Goal: Task Accomplishment & Management: Manage account settings

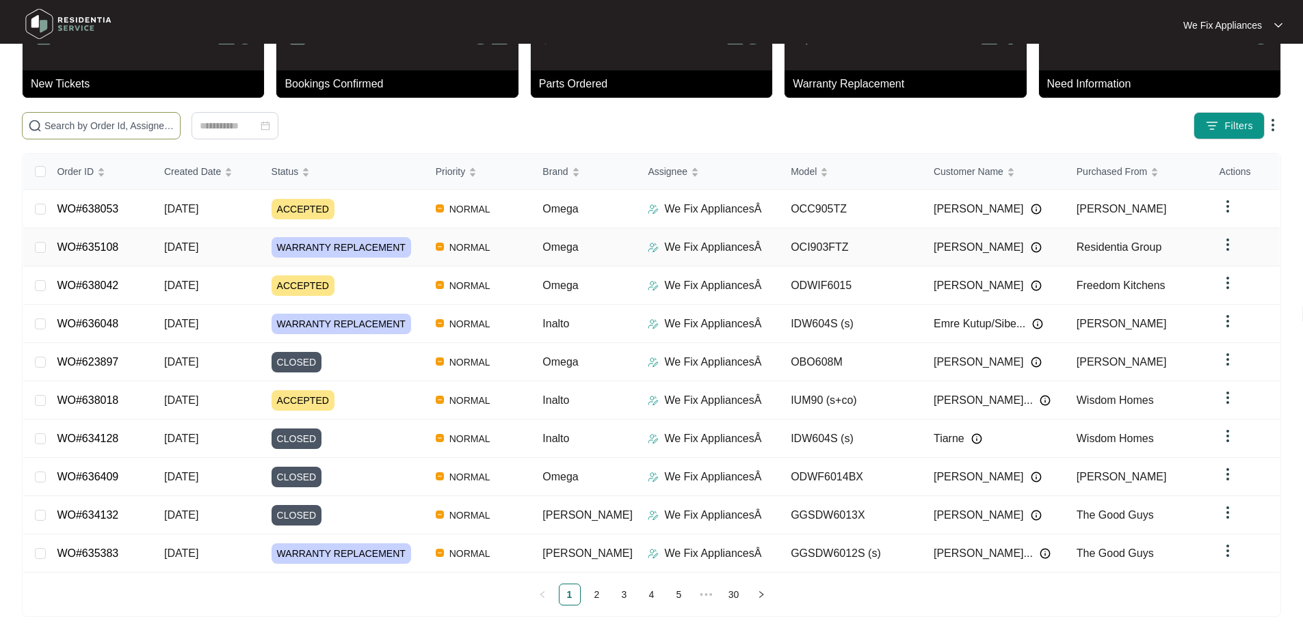
scroll to position [75, 0]
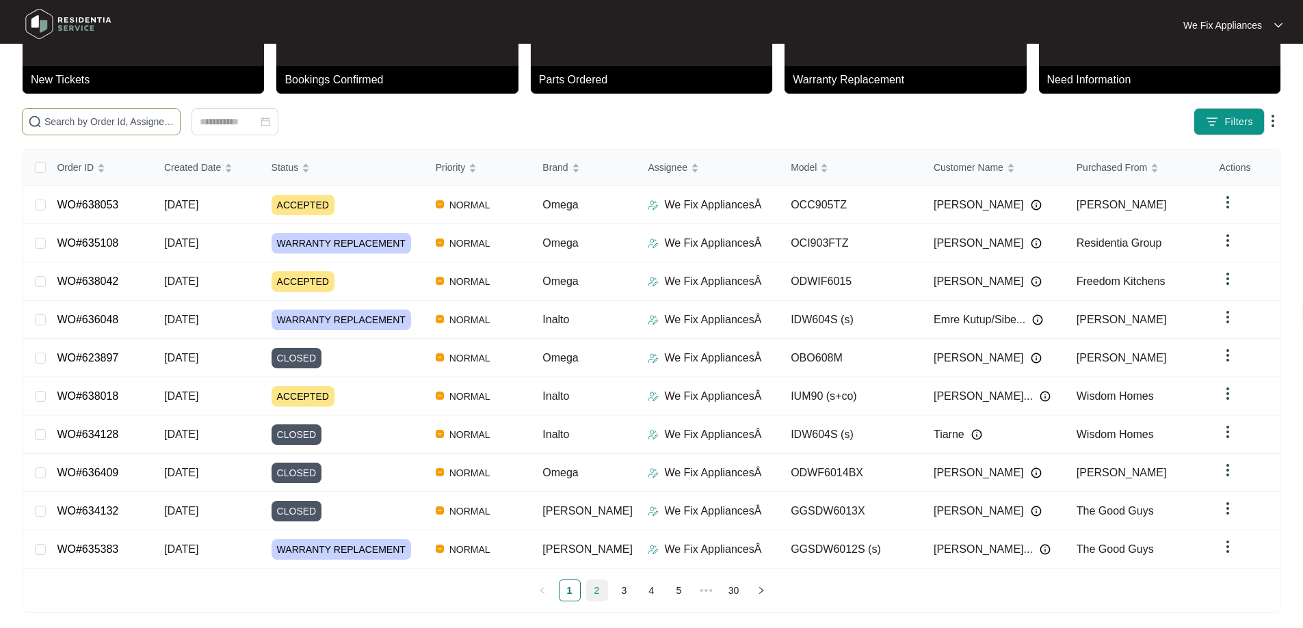
click at [587, 588] on link "2" at bounding box center [597, 591] width 21 height 21
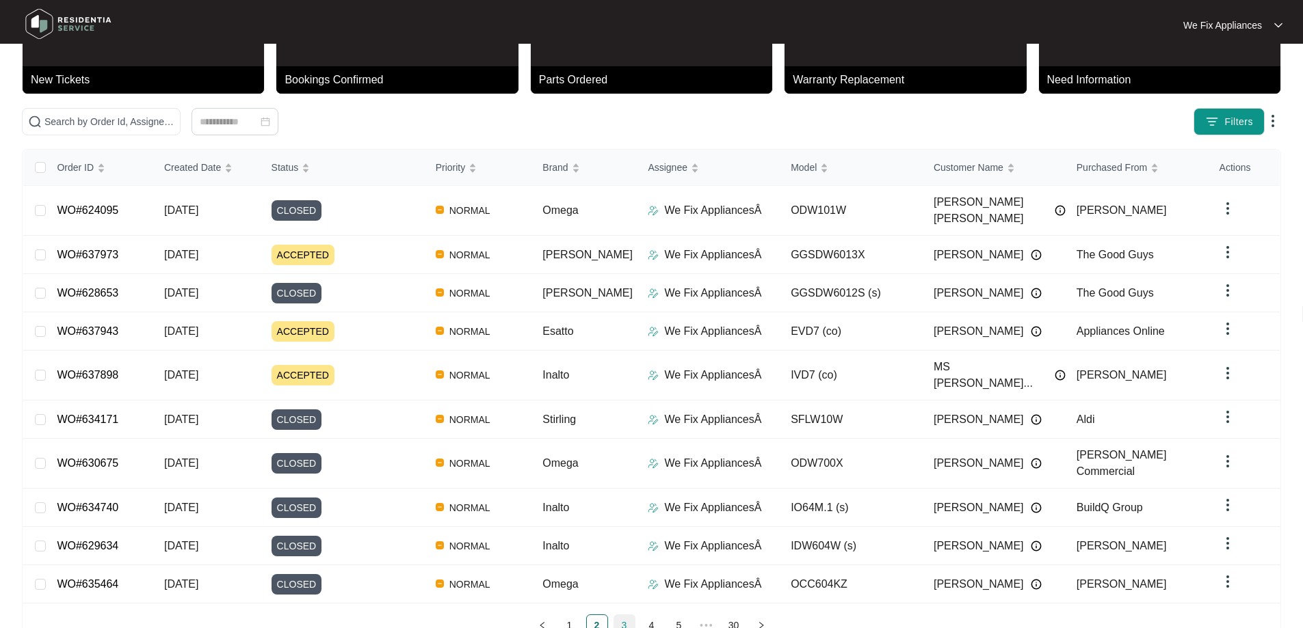
click at [630, 615] on link "3" at bounding box center [624, 625] width 21 height 21
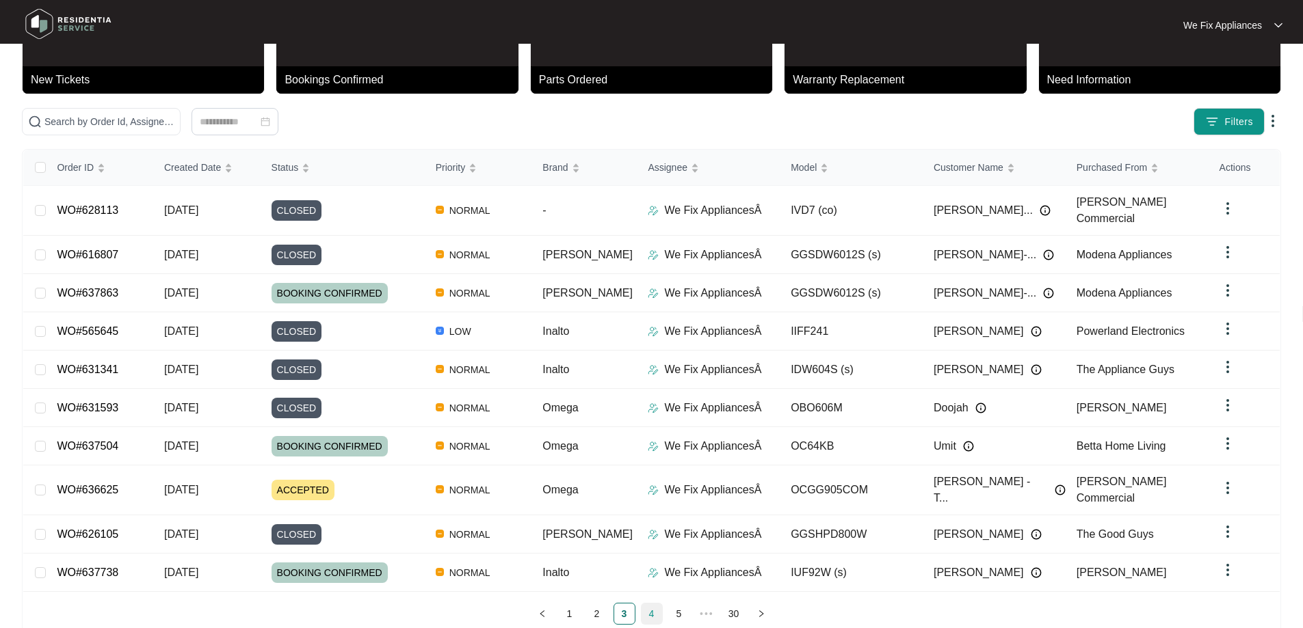
click at [652, 610] on link "4" at bounding box center [651, 614] width 21 height 21
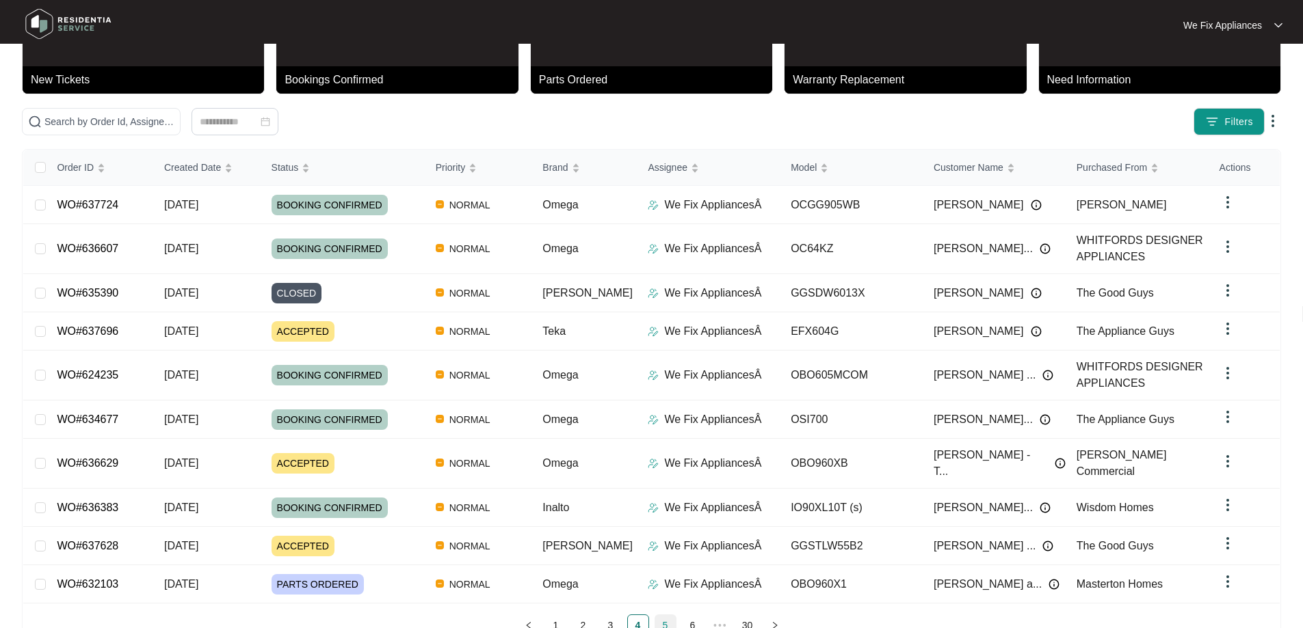
click at [671, 615] on link "5" at bounding box center [665, 625] width 21 height 21
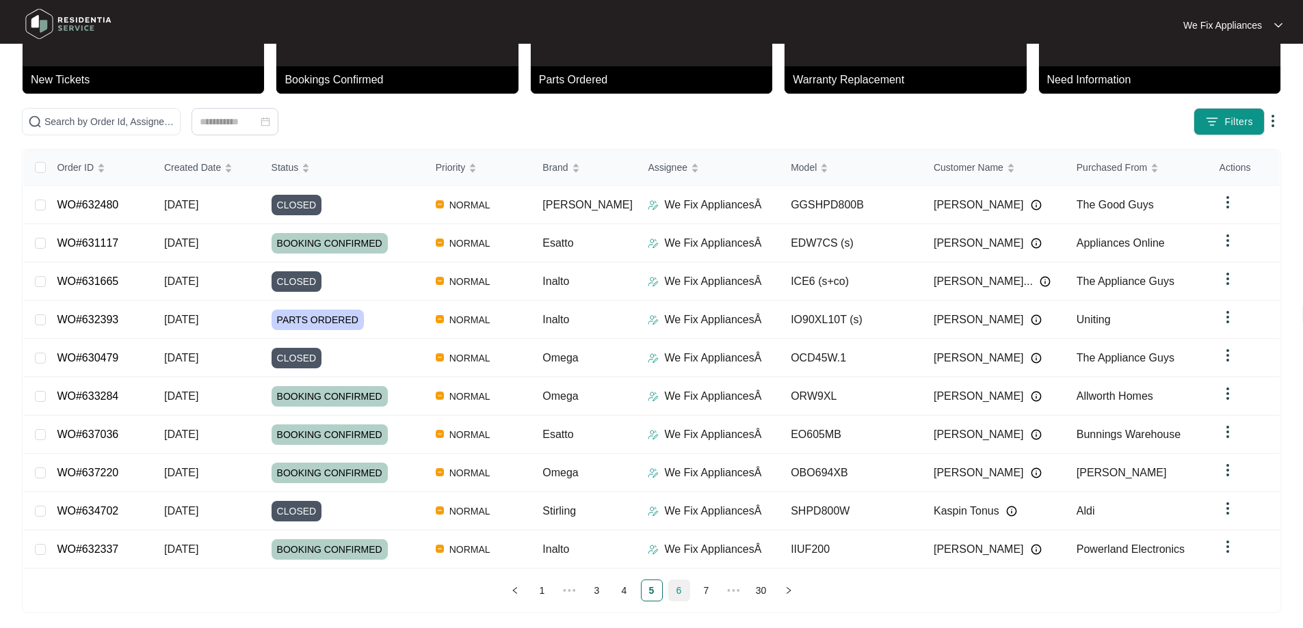
click at [679, 589] on link "6" at bounding box center [679, 591] width 21 height 21
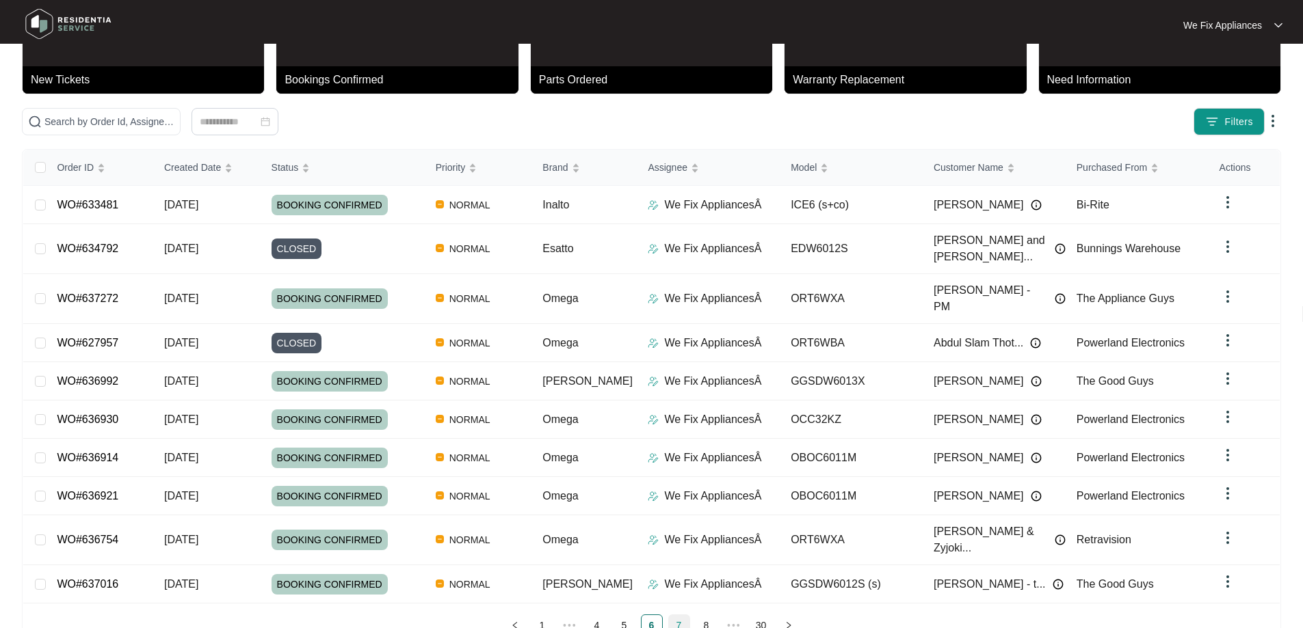
click at [676, 615] on link "7" at bounding box center [679, 625] width 21 height 21
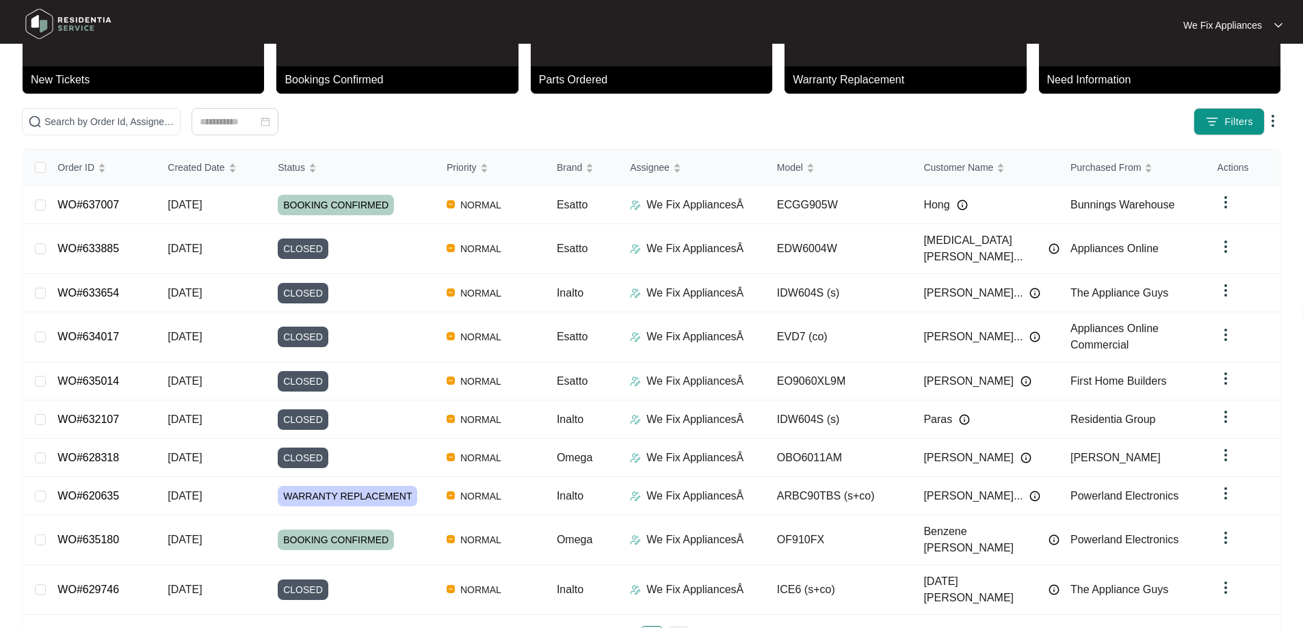
click at [681, 627] on link "8" at bounding box center [679, 637] width 21 height 21
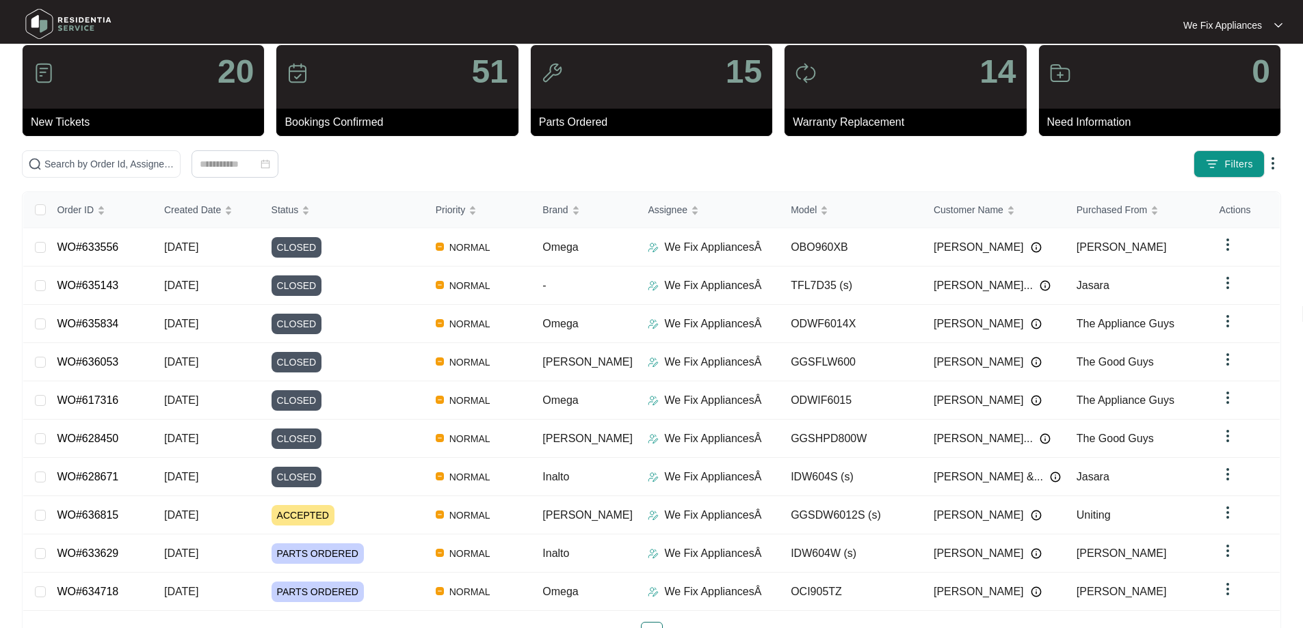
scroll to position [0, 0]
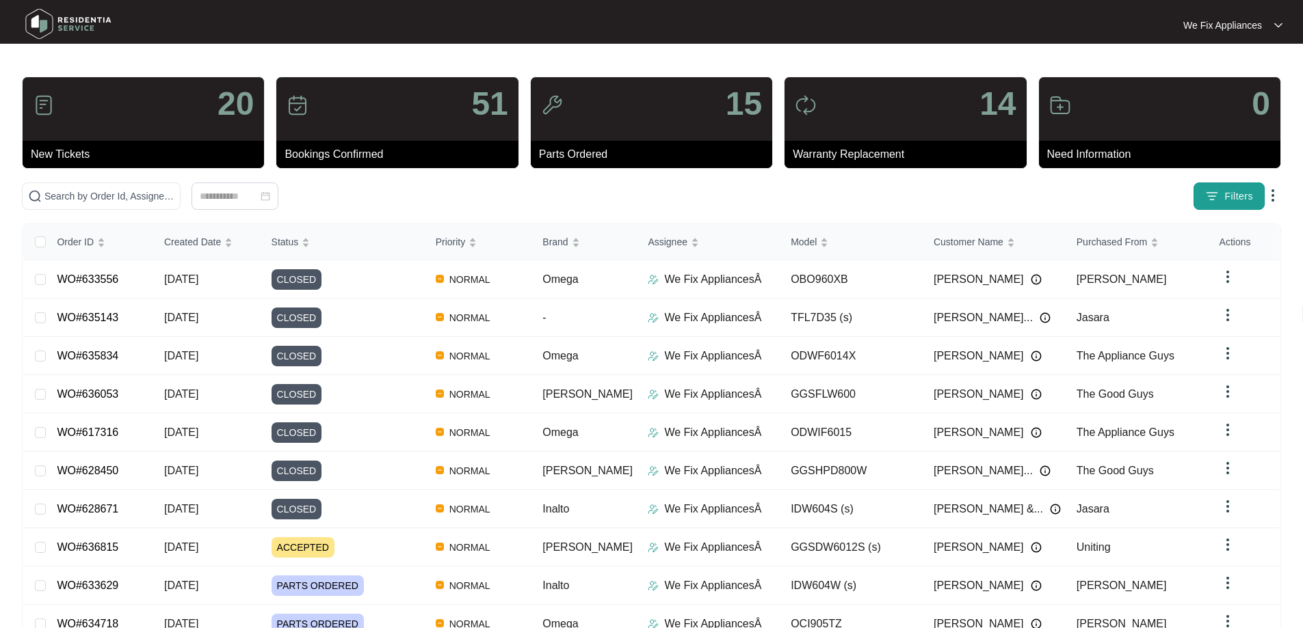
click at [1235, 191] on span "Filters" at bounding box center [1238, 196] width 29 height 14
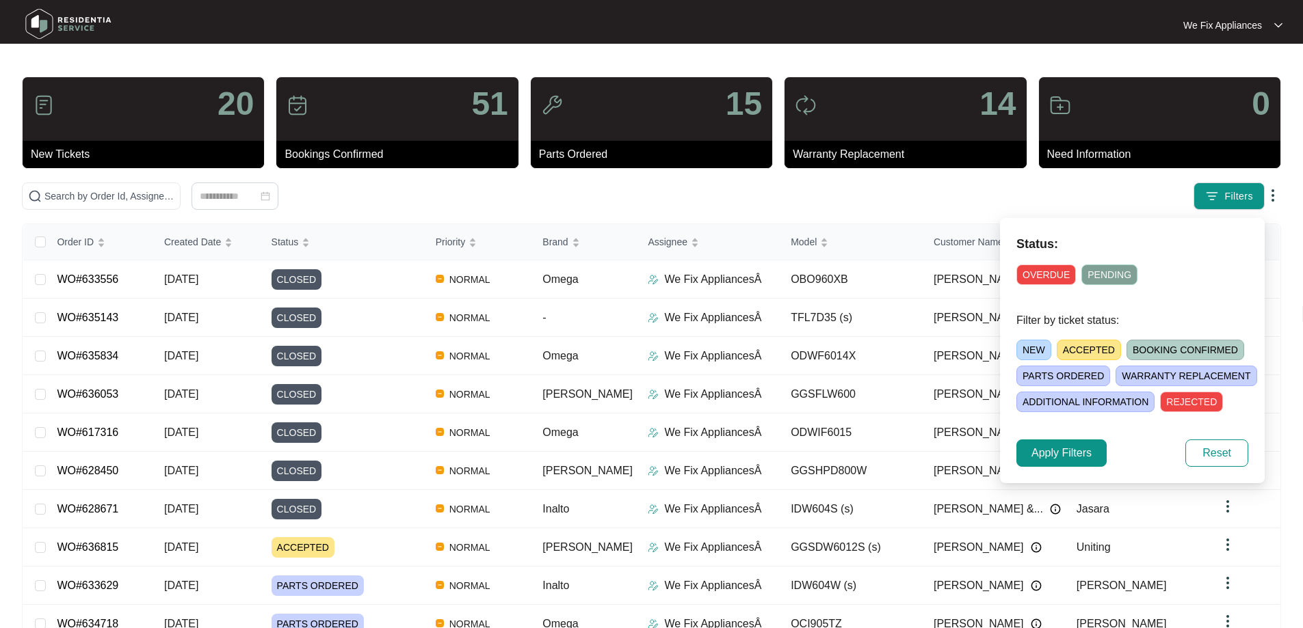
click at [1045, 277] on span "OVERDUE" at bounding box center [1045, 275] width 59 height 21
click at [1029, 275] on span "OVERDUE" at bounding box center [1047, 275] width 62 height 21
click at [1050, 447] on span "Apply Filters" at bounding box center [1061, 453] width 60 height 16
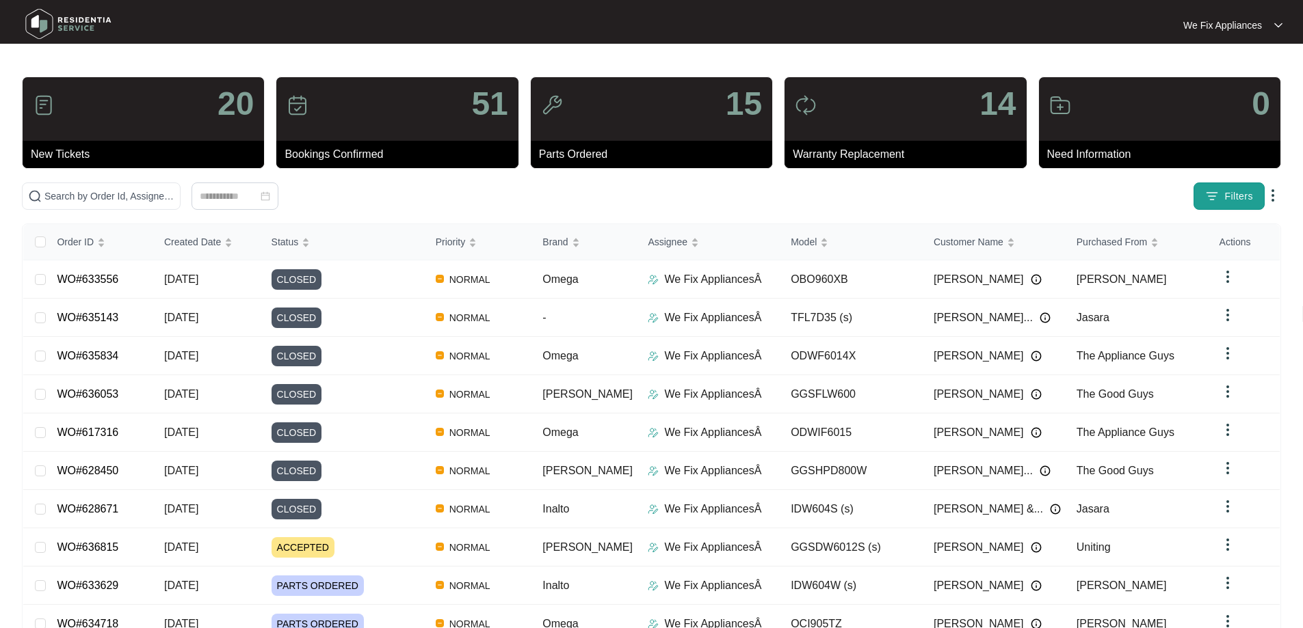
click at [1206, 198] on img "button" at bounding box center [1212, 196] width 14 height 14
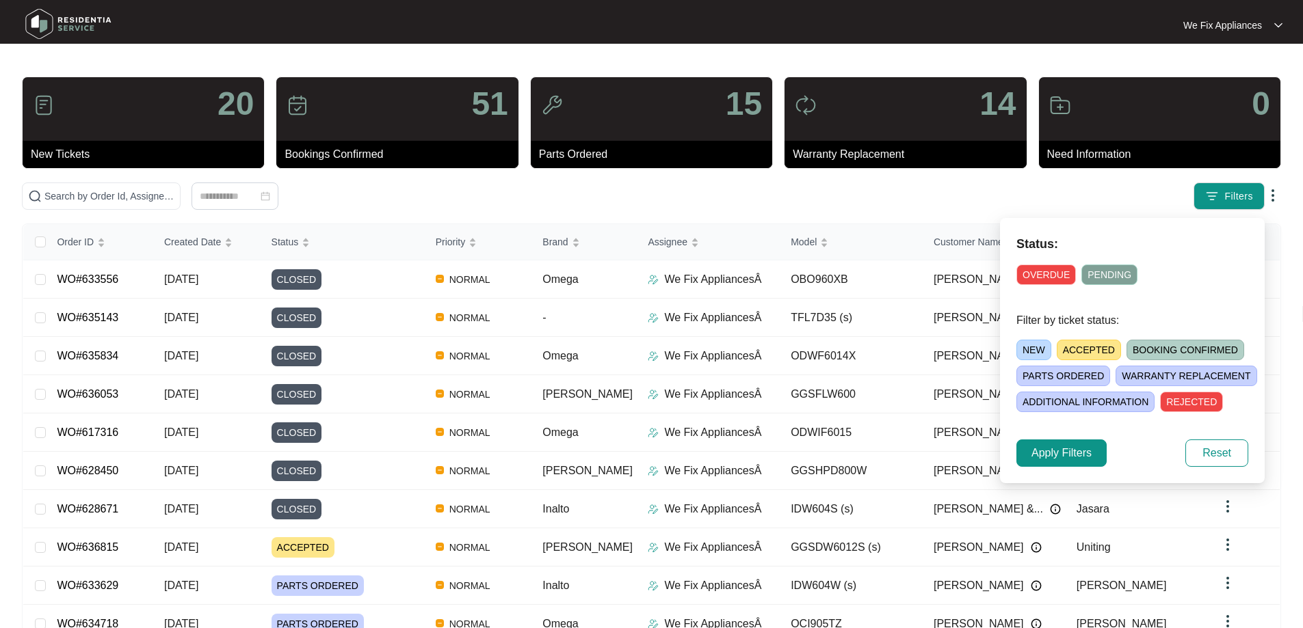
click at [1028, 347] on span "NEW" at bounding box center [1033, 350] width 35 height 21
click at [1049, 451] on span "Apply Filters" at bounding box center [1061, 453] width 60 height 16
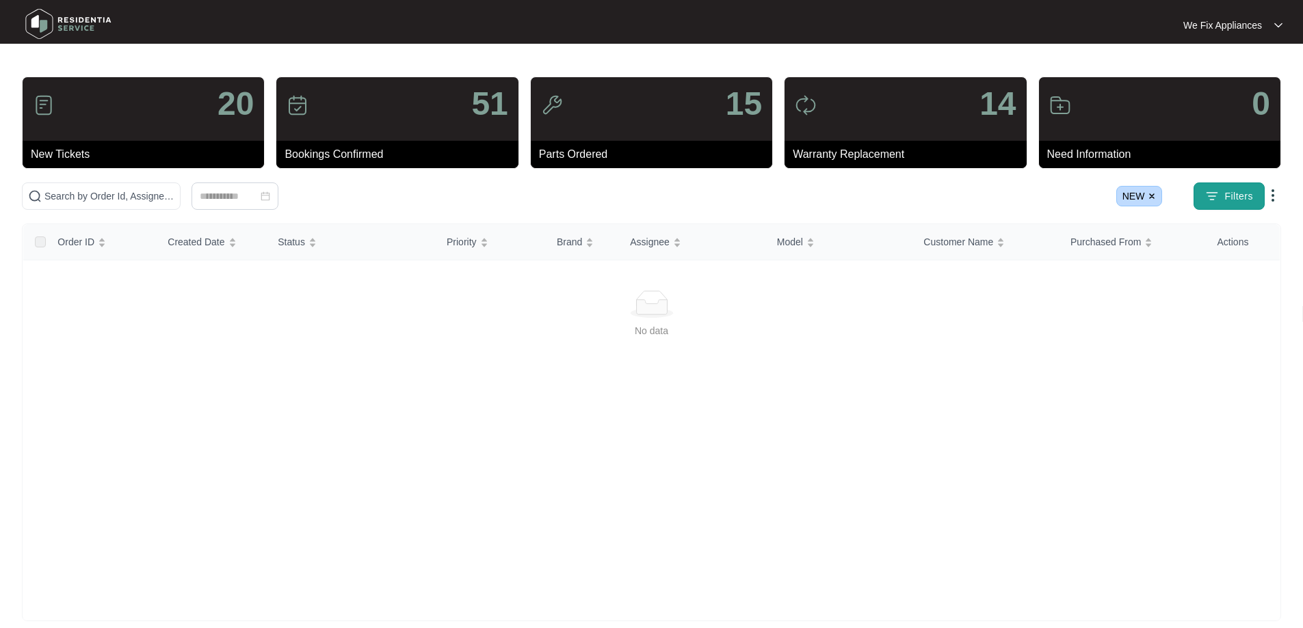
click at [1236, 188] on button "Filters" at bounding box center [1228, 196] width 71 height 27
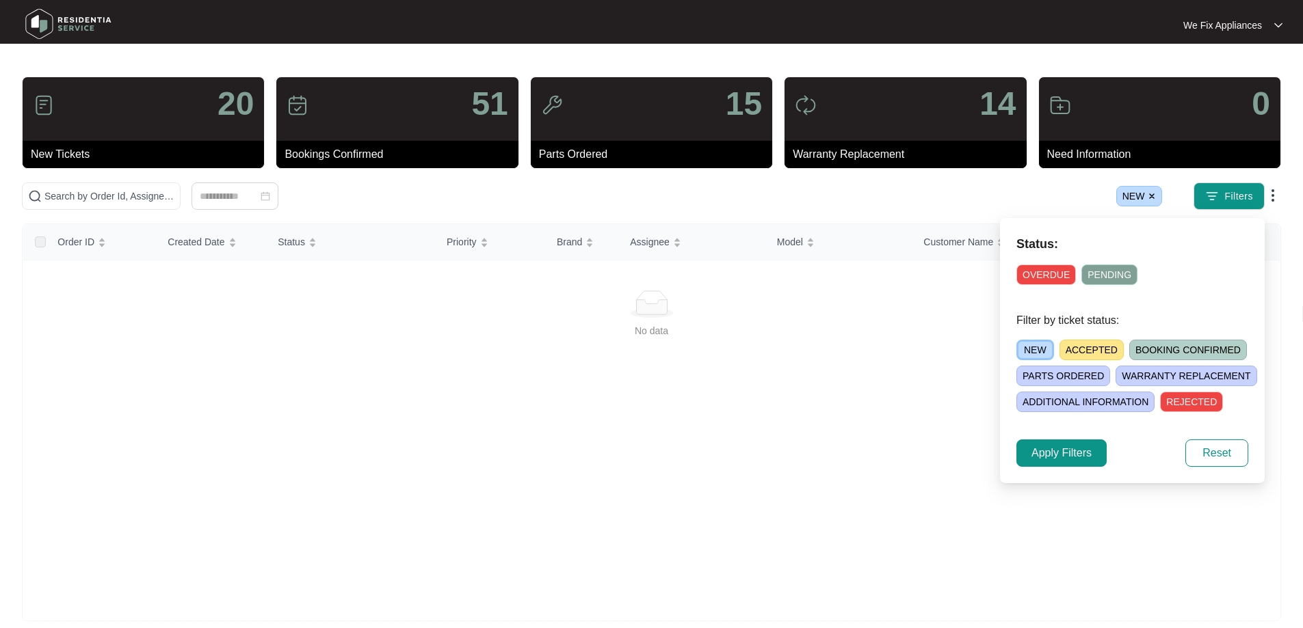
click at [1036, 278] on span "OVERDUE" at bounding box center [1045, 275] width 59 height 21
click at [1052, 276] on span "OVERDUE" at bounding box center [1047, 275] width 62 height 21
click at [1169, 401] on span "REJECTED" at bounding box center [1191, 402] width 63 height 21
click at [1095, 397] on span "ADDITIONAL INFORMATION" at bounding box center [1085, 402] width 138 height 21
click at [1075, 344] on span "ACCEPTED" at bounding box center [1091, 350] width 64 height 21
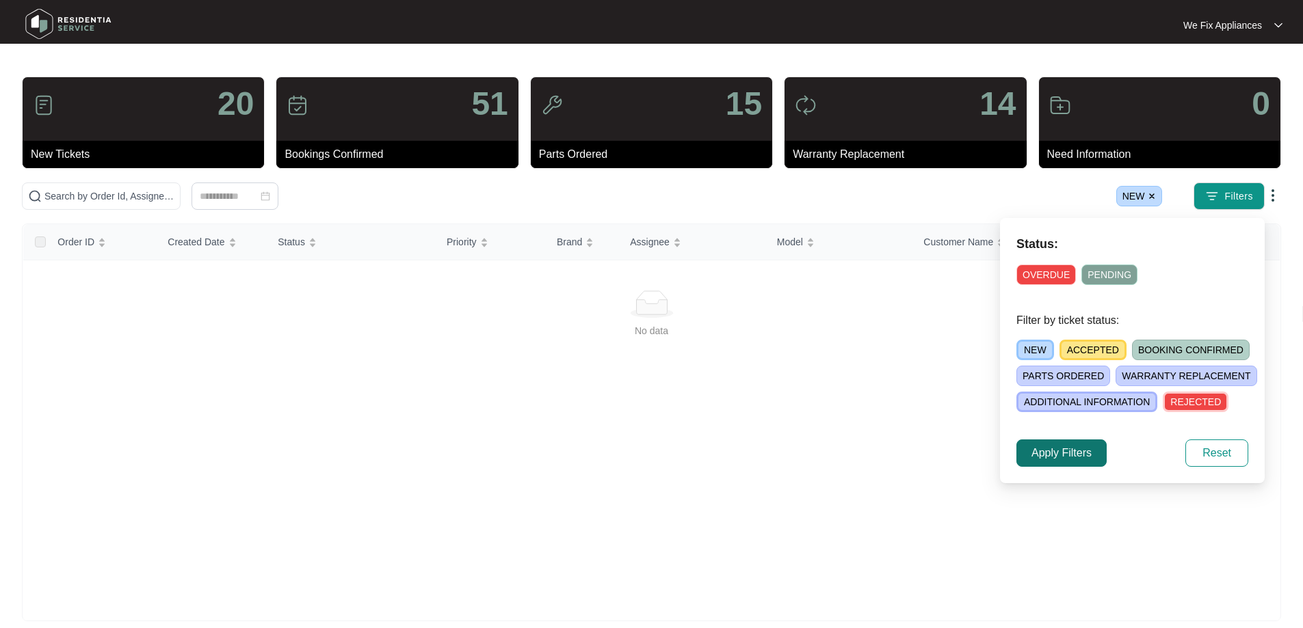
click at [1071, 450] on span "Apply Filters" at bounding box center [1061, 453] width 60 height 16
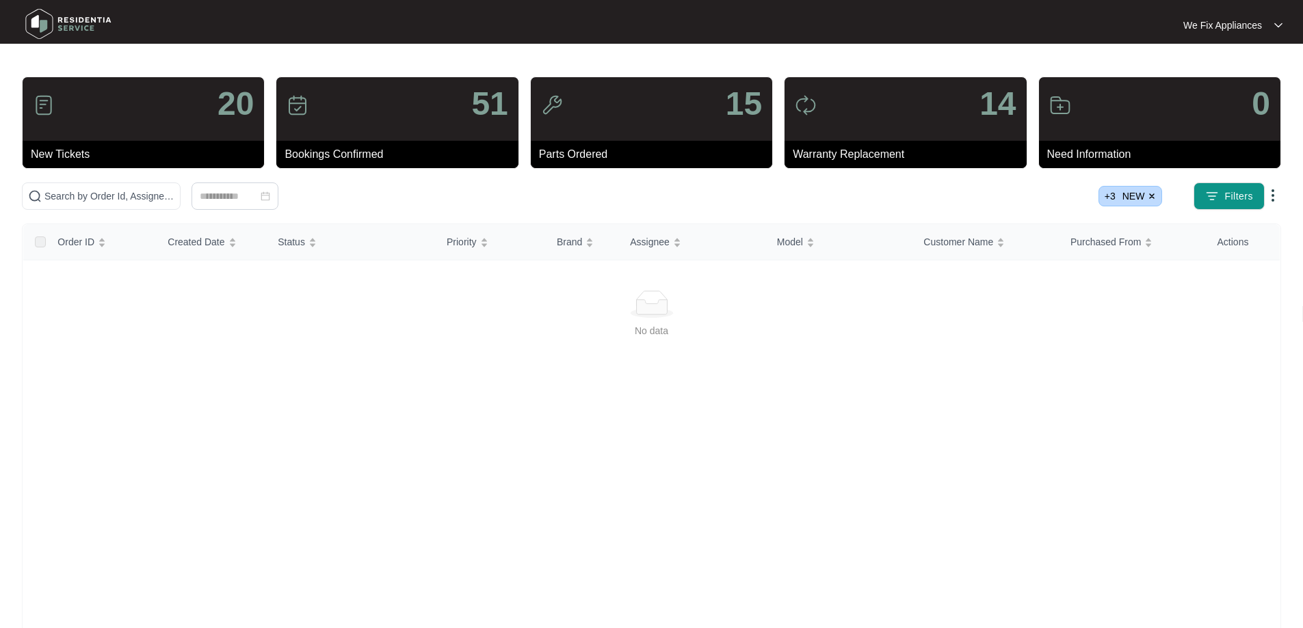
click at [1115, 195] on span "+ 3" at bounding box center [1109, 196] width 11 height 15
click at [1152, 198] on img at bounding box center [1151, 196] width 8 height 8
click at [1149, 195] on img at bounding box center [1151, 196] width 8 height 8
click at [1152, 196] on img at bounding box center [1151, 196] width 8 height 8
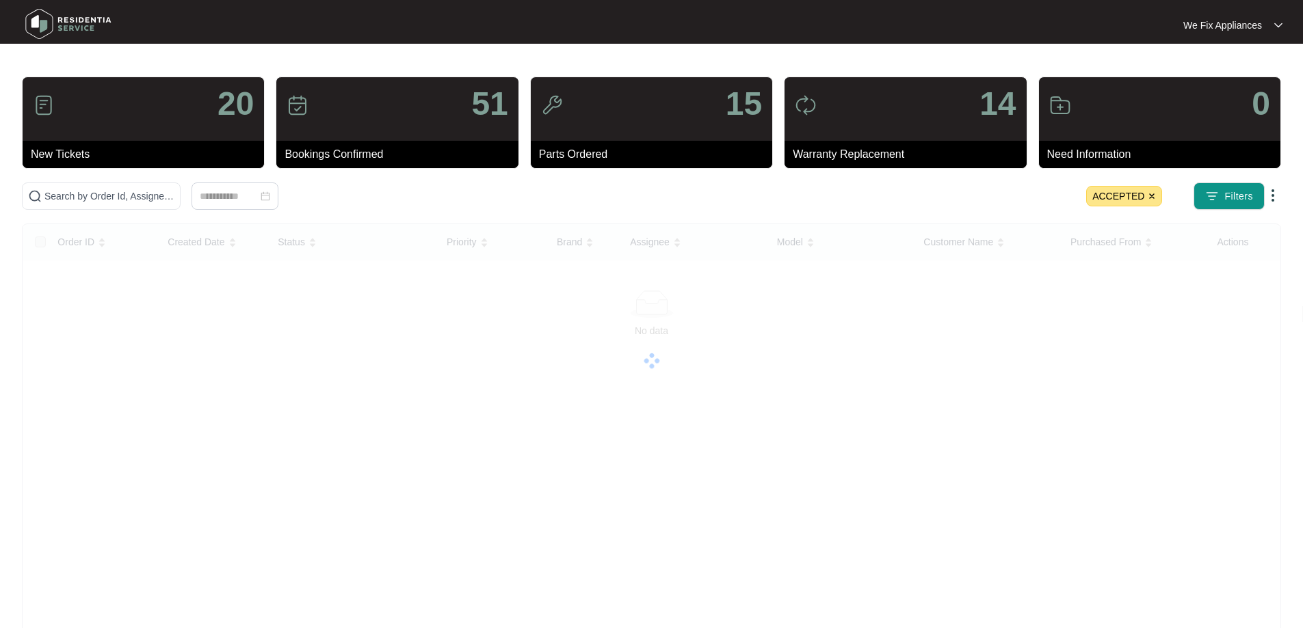
click at [1152, 196] on img at bounding box center [1151, 196] width 8 height 8
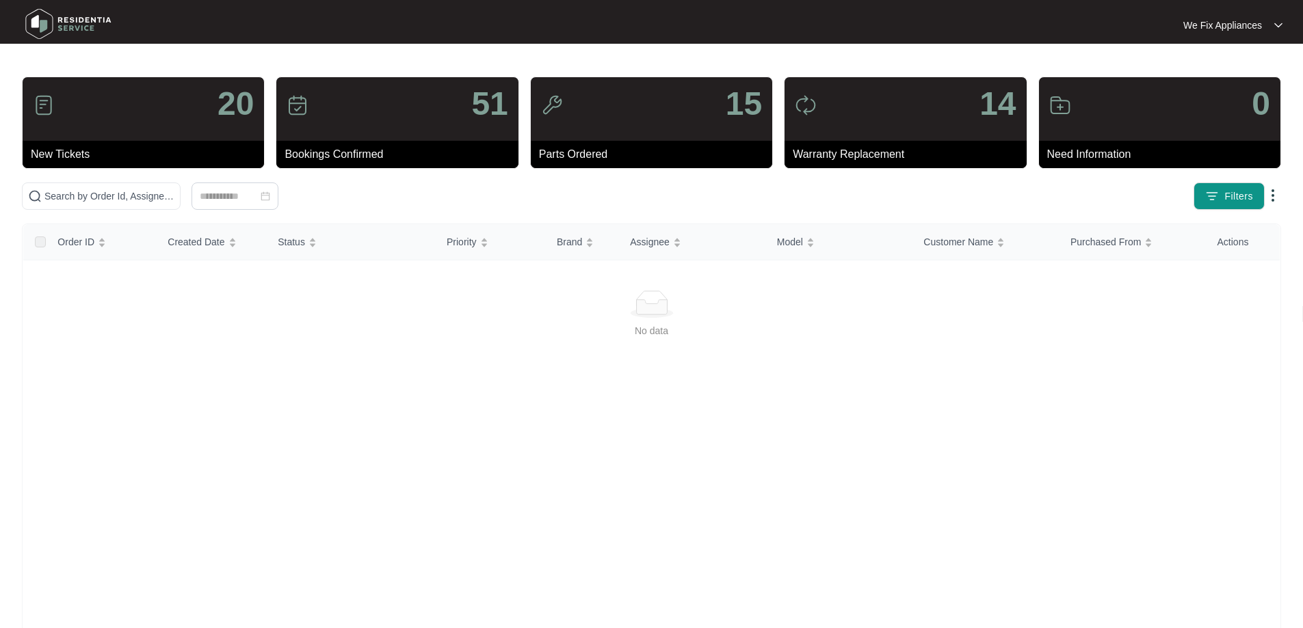
click at [1268, 197] on img at bounding box center [1272, 195] width 16 height 16
click at [1222, 196] on button "Filters" at bounding box center [1228, 196] width 71 height 27
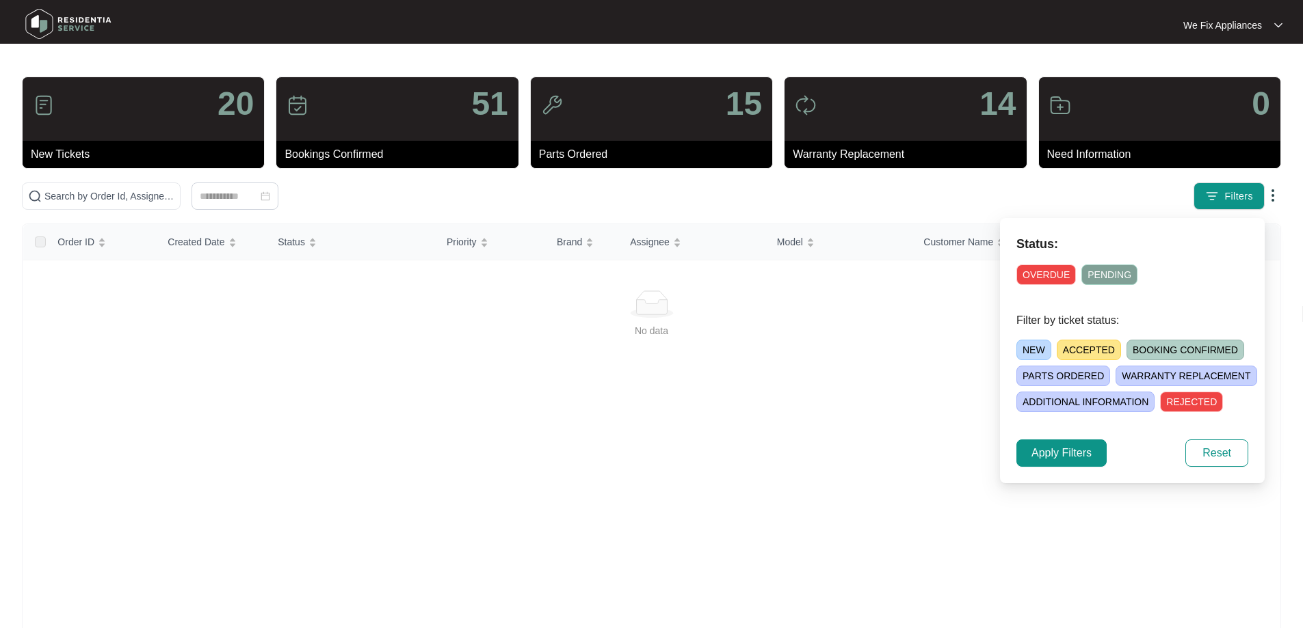
click at [1040, 277] on span "OVERDUE" at bounding box center [1045, 275] width 59 height 21
click at [1071, 467] on div "Status: OVERDUE PENDING Filter by ticket status: NEW ACCEPTED BOOKING CONFIRMED…" at bounding box center [1132, 350] width 265 height 265
click at [1063, 449] on span "Apply Filters" at bounding box center [1061, 453] width 60 height 16
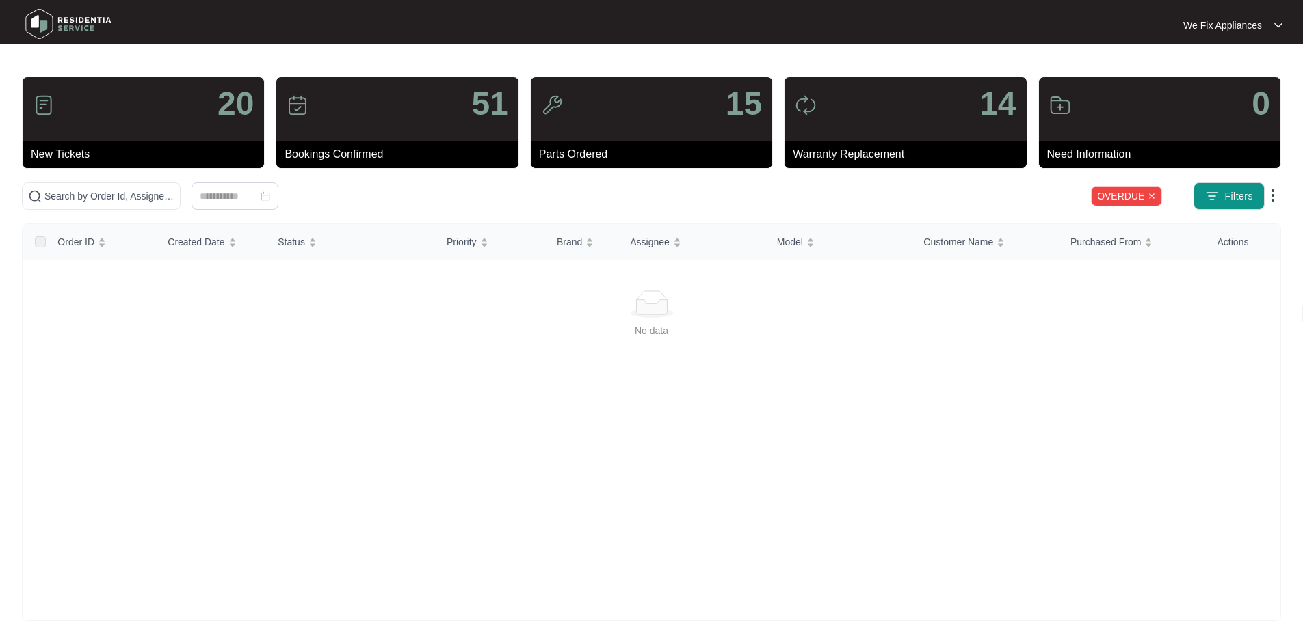
click at [1151, 194] on img at bounding box center [1151, 196] width 8 height 8
